Goal: Task Accomplishment & Management: Manage account settings

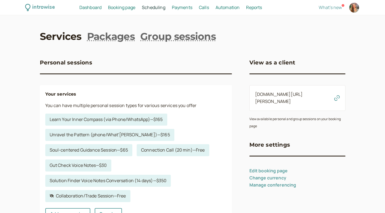
scroll to position [30, 0]
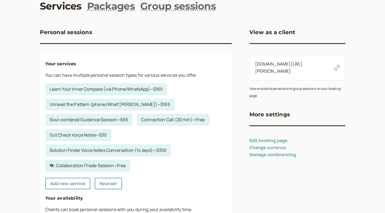
click at [82, 134] on link "Gut Check Voice Notes — $30" at bounding box center [78, 135] width 66 height 12
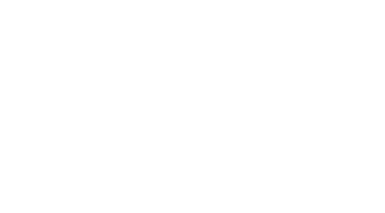
select select "15"
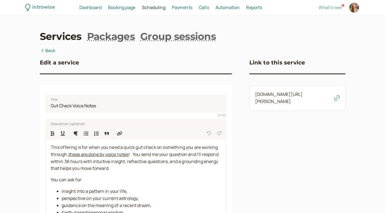
click at [339, 98] on icon "button" at bounding box center [336, 97] width 5 height 5
click at [338, 99] on icon "button" at bounding box center [336, 97] width 5 height 5
click at [50, 50] on link "Back" at bounding box center [48, 50] width 16 height 7
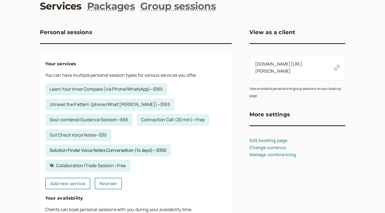
click at [87, 148] on link "Solution Finder Voice Notes Conversation (14 days) — $350" at bounding box center [108, 150] width 126 height 12
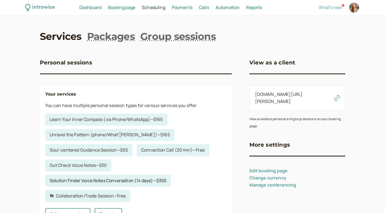
select select "15"
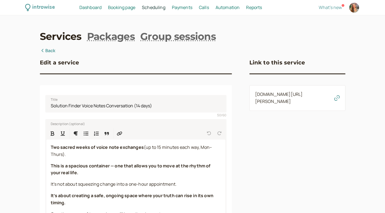
click at [337, 98] on icon "button" at bounding box center [336, 97] width 5 height 5
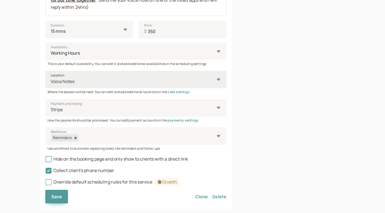
scroll to position [463, 0]
click at [56, 194] on span "Save" at bounding box center [56, 197] width 11 height 6
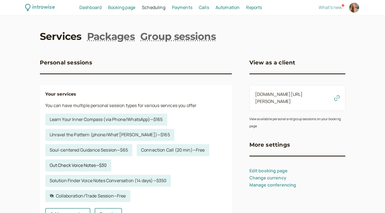
click at [79, 163] on link "Gut Check Voice Notes — $30" at bounding box center [78, 165] width 66 height 12
select select "15"
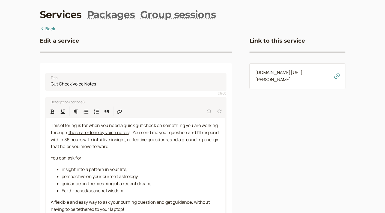
scroll to position [22, 0]
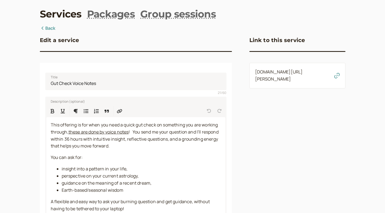
click at [334, 76] on icon "button" at bounding box center [336, 75] width 5 height 5
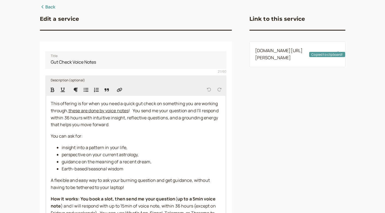
scroll to position [47, 0]
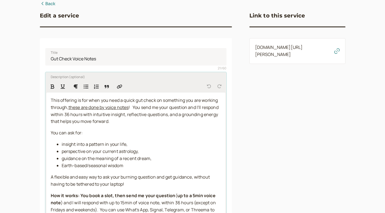
click at [118, 120] on span "! You send me your question and I'll respond within 36 hours with intuitive ins…" at bounding box center [135, 114] width 169 height 20
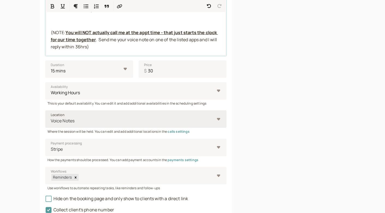
scroll to position [297, 0]
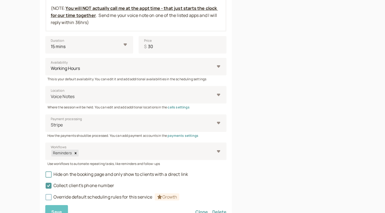
click at [58, 209] on span "Save" at bounding box center [56, 212] width 11 height 6
